Goal: Find specific fact: Find specific fact

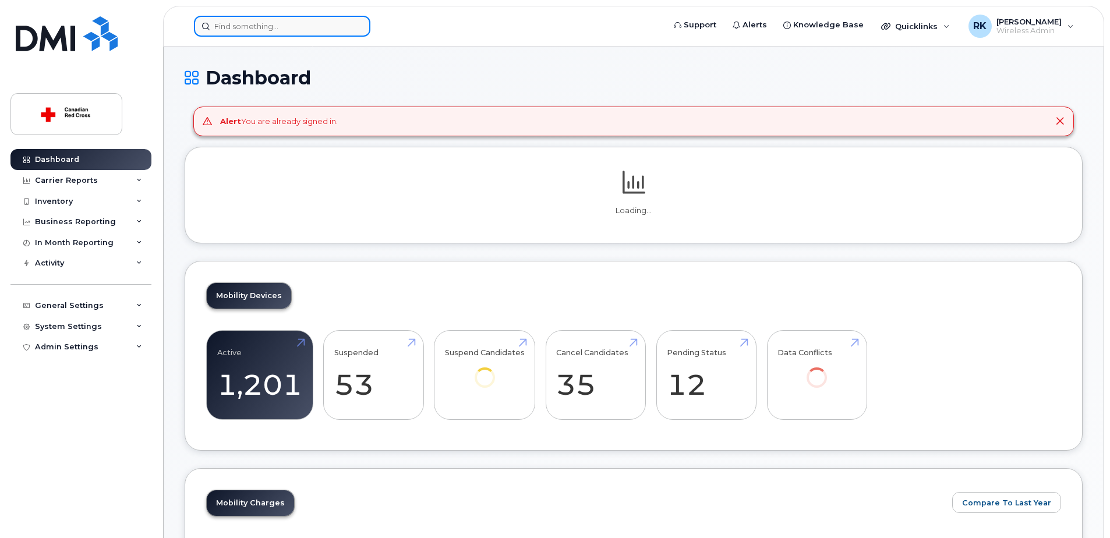
click at [309, 27] on input at bounding box center [282, 26] width 176 height 21
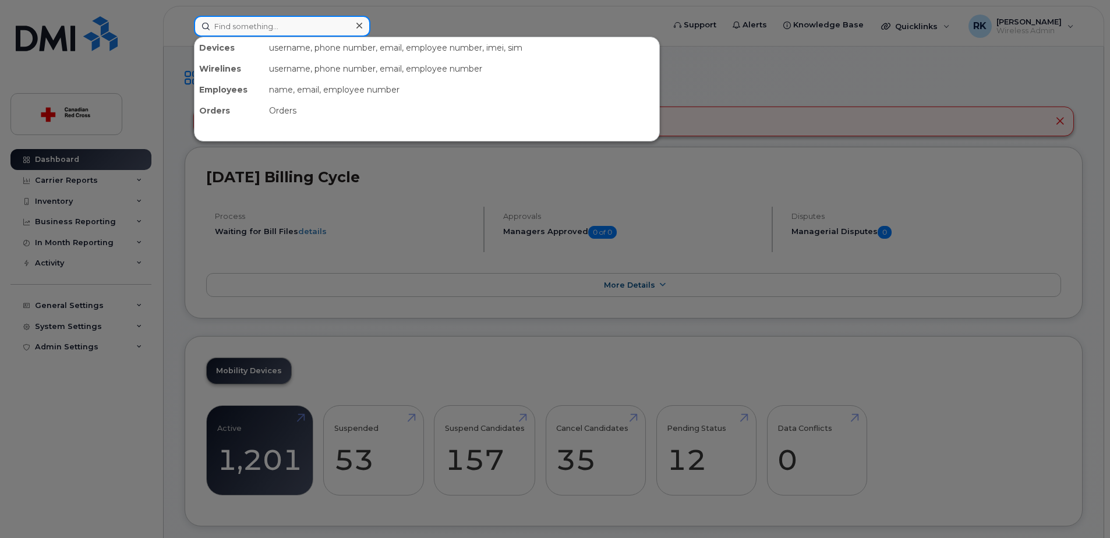
paste input "7055422149"
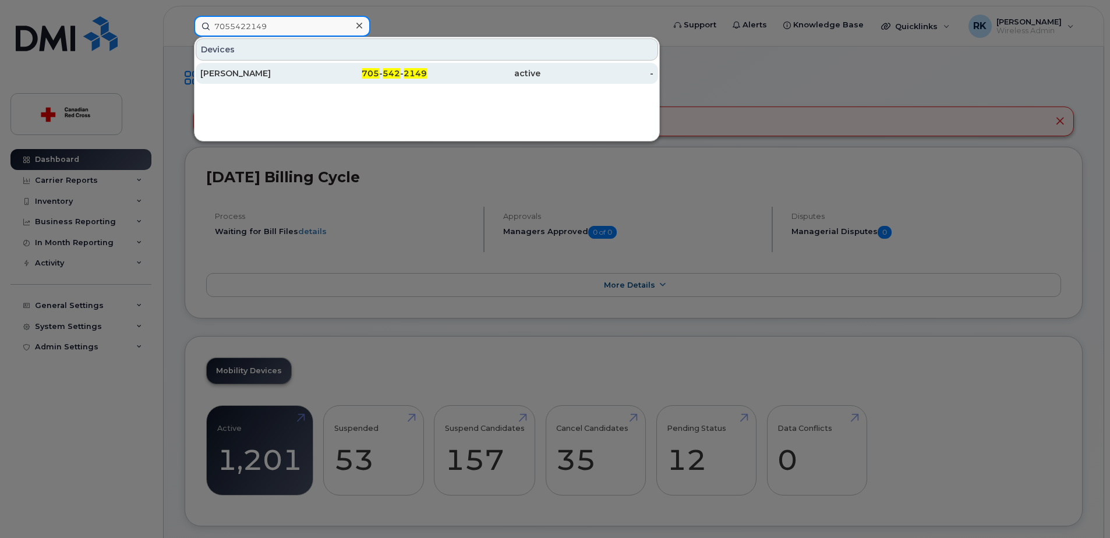
type input "7055422149"
click at [314, 68] on div "705 - 542 - 2149" at bounding box center [371, 74] width 114 height 12
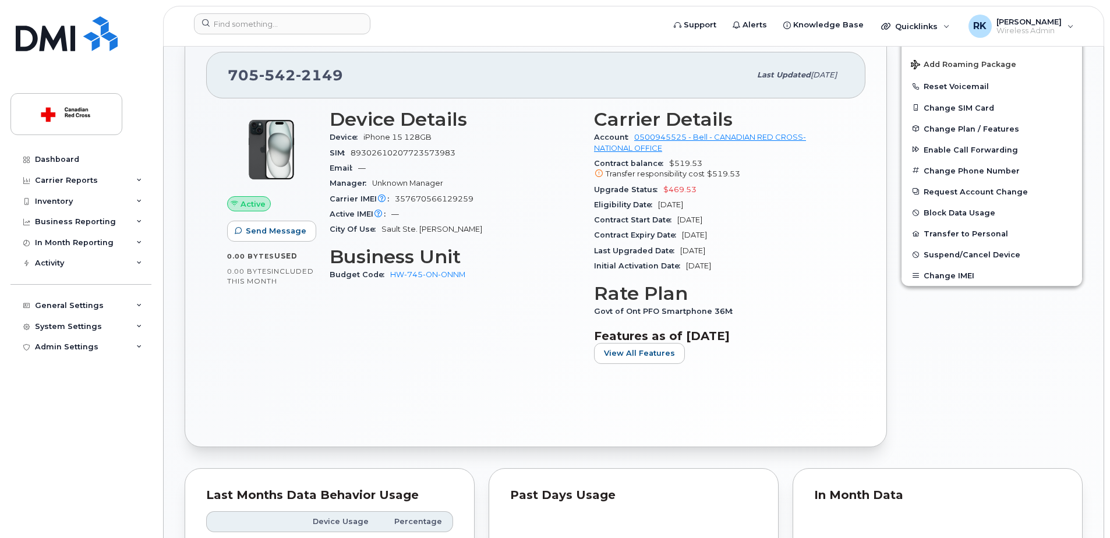
scroll to position [291, 0]
